Goal: Book appointment/travel/reservation

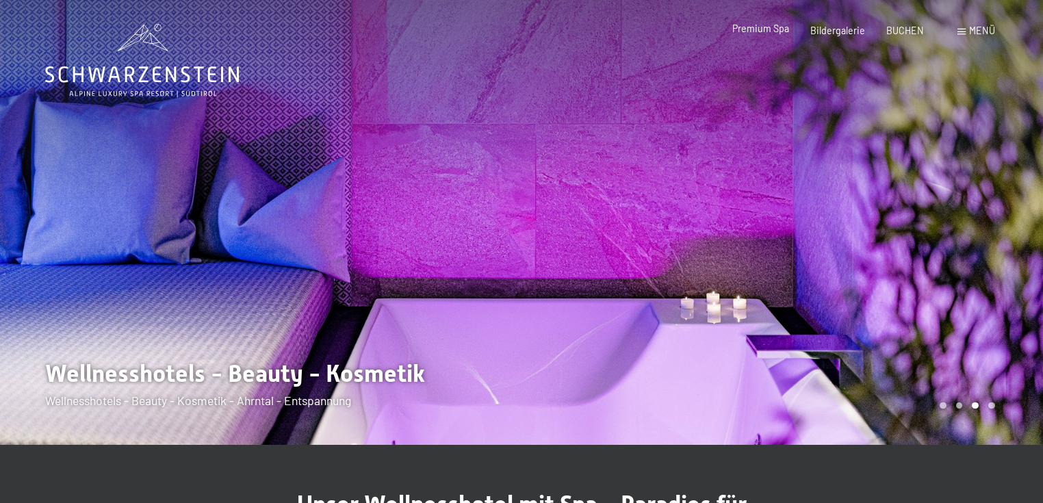
click at [774, 27] on span "Premium Spa" at bounding box center [760, 29] width 57 height 12
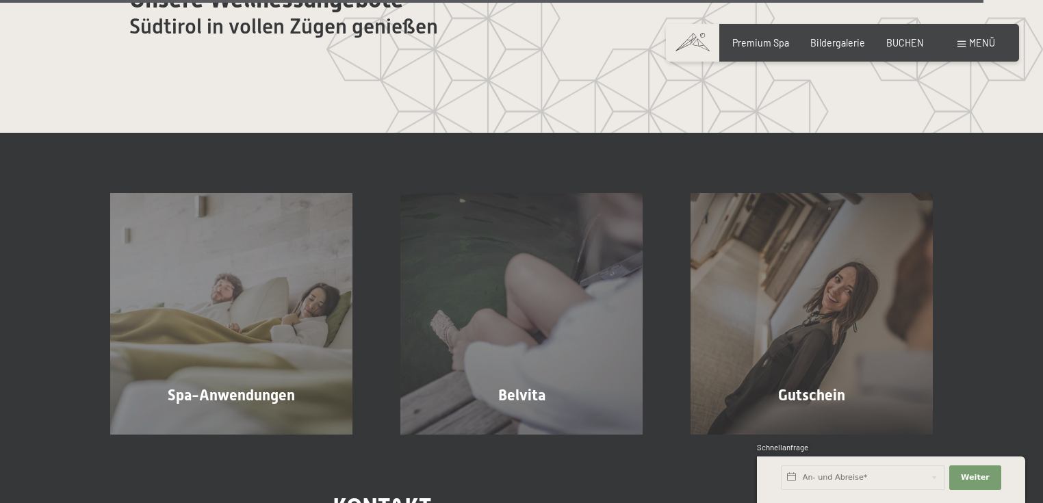
scroll to position [7282, 0]
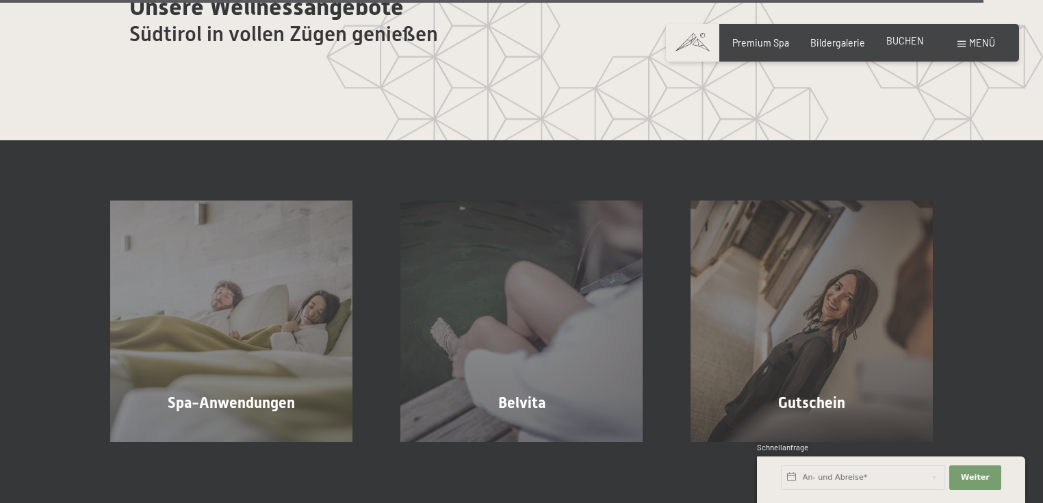
click at [912, 42] on span "BUCHEN" at bounding box center [905, 41] width 38 height 12
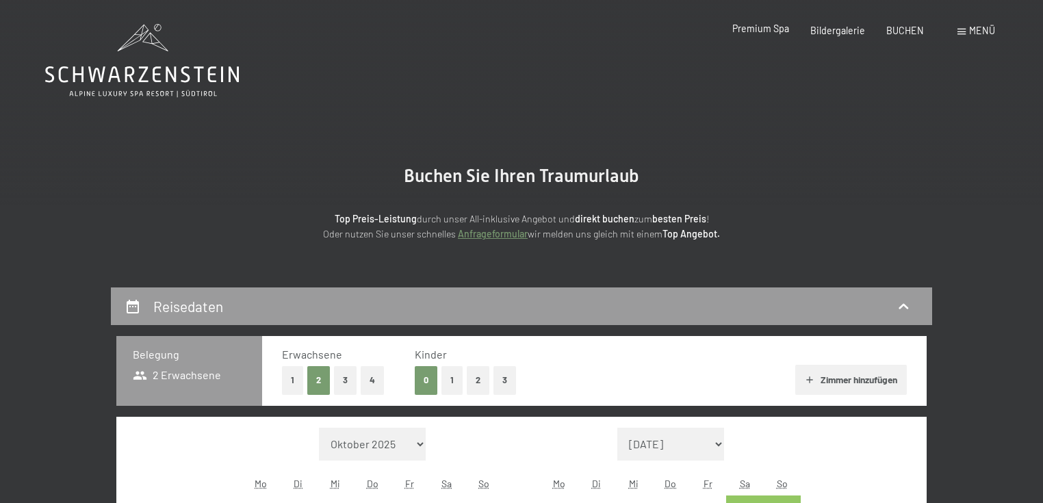
click at [744, 29] on span "Premium Spa" at bounding box center [760, 29] width 57 height 12
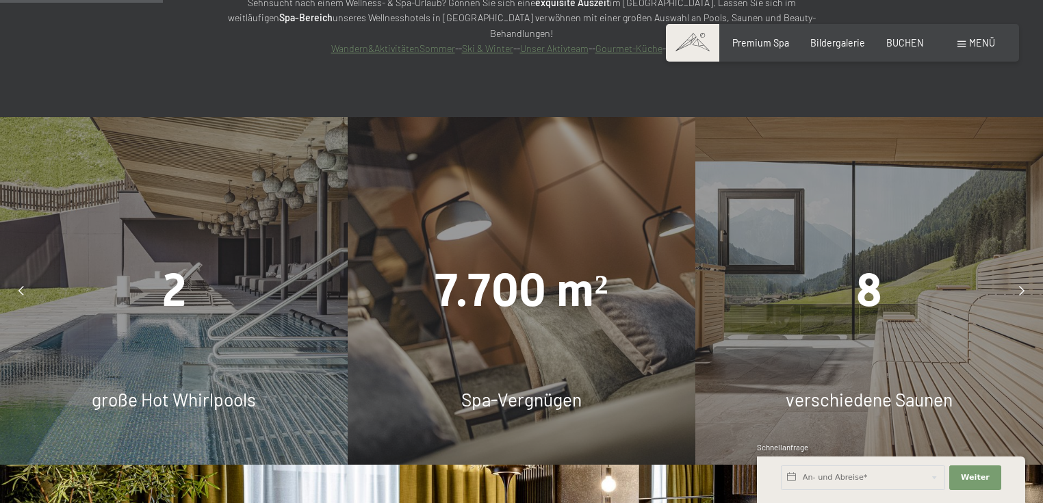
scroll to position [1430, 0]
